Goal: Information Seeking & Learning: Learn about a topic

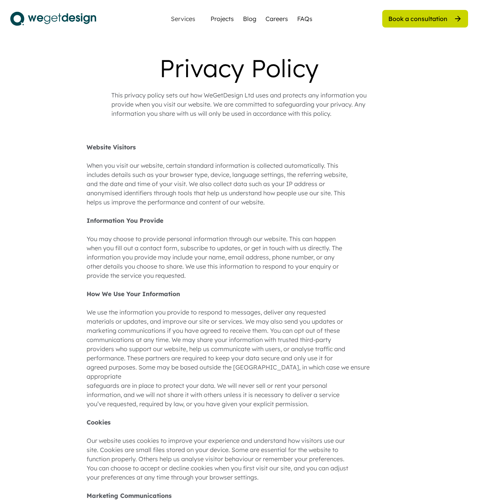
click at [159, 237] on div "Website Visitors When you visit our website, certain standard information is co…" at bounding box center [239, 495] width 305 height 706
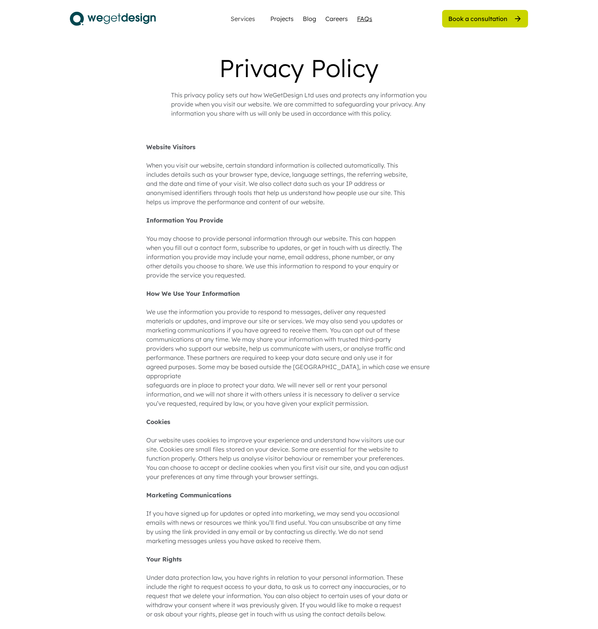
click at [365, 22] on div "FAQs" at bounding box center [364, 18] width 15 height 9
